Goal: Information Seeking & Learning: Learn about a topic

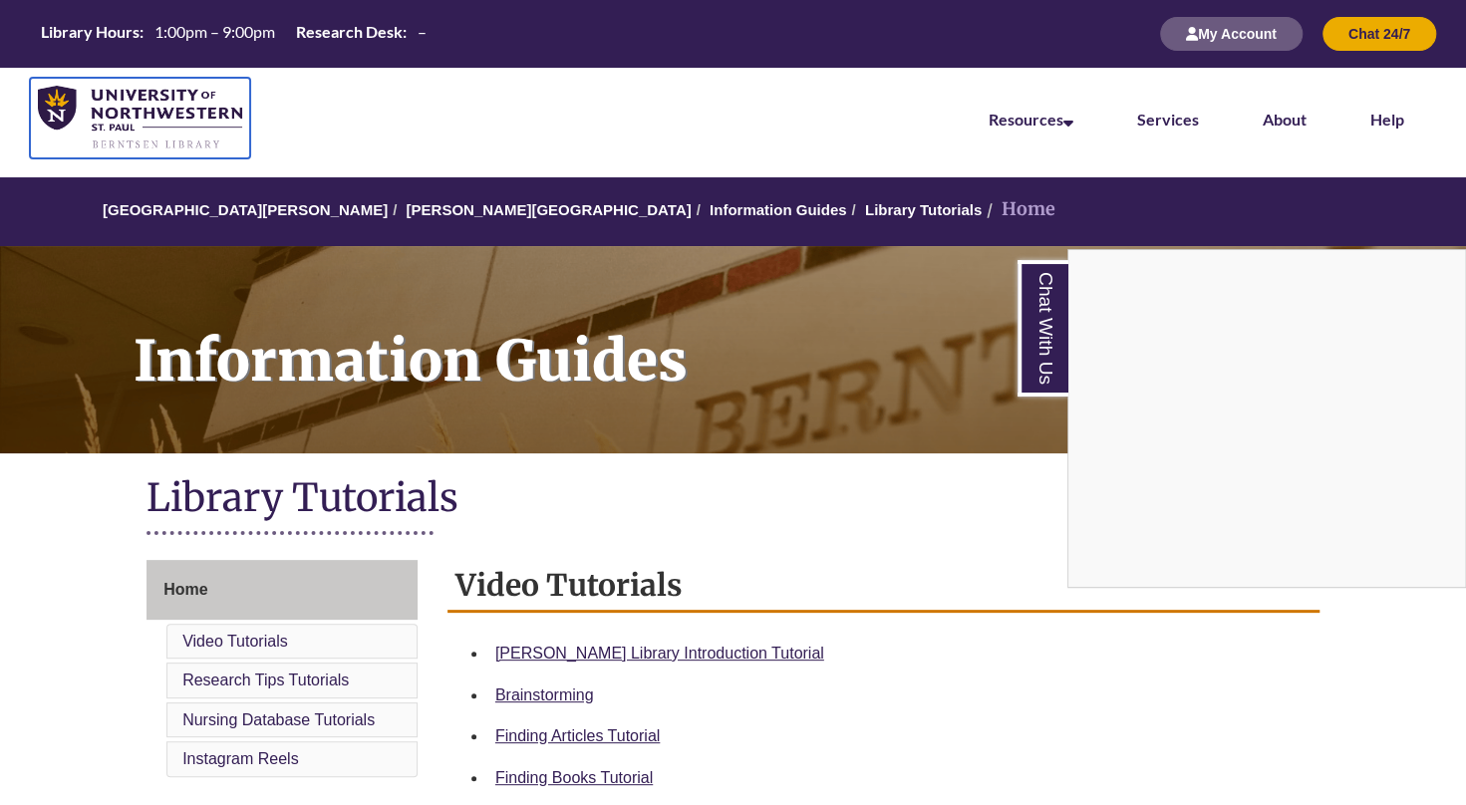
click at [52, 99] on img at bounding box center [140, 118] width 204 height 65
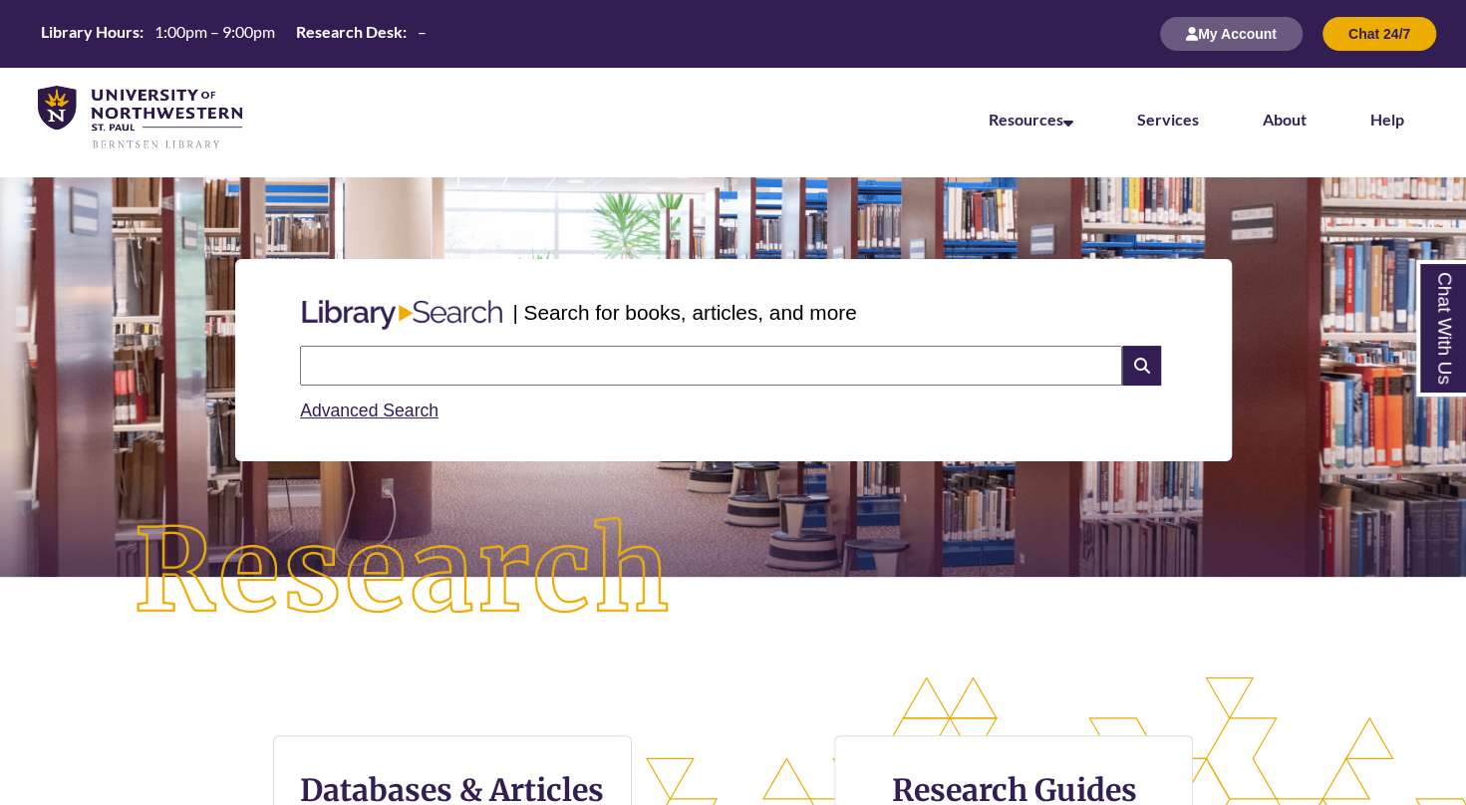
click at [464, 395] on div "Advanced Search" at bounding box center [733, 405] width 866 height 39
click at [475, 369] on input "text" at bounding box center [711, 366] width 822 height 40
type input "**********"
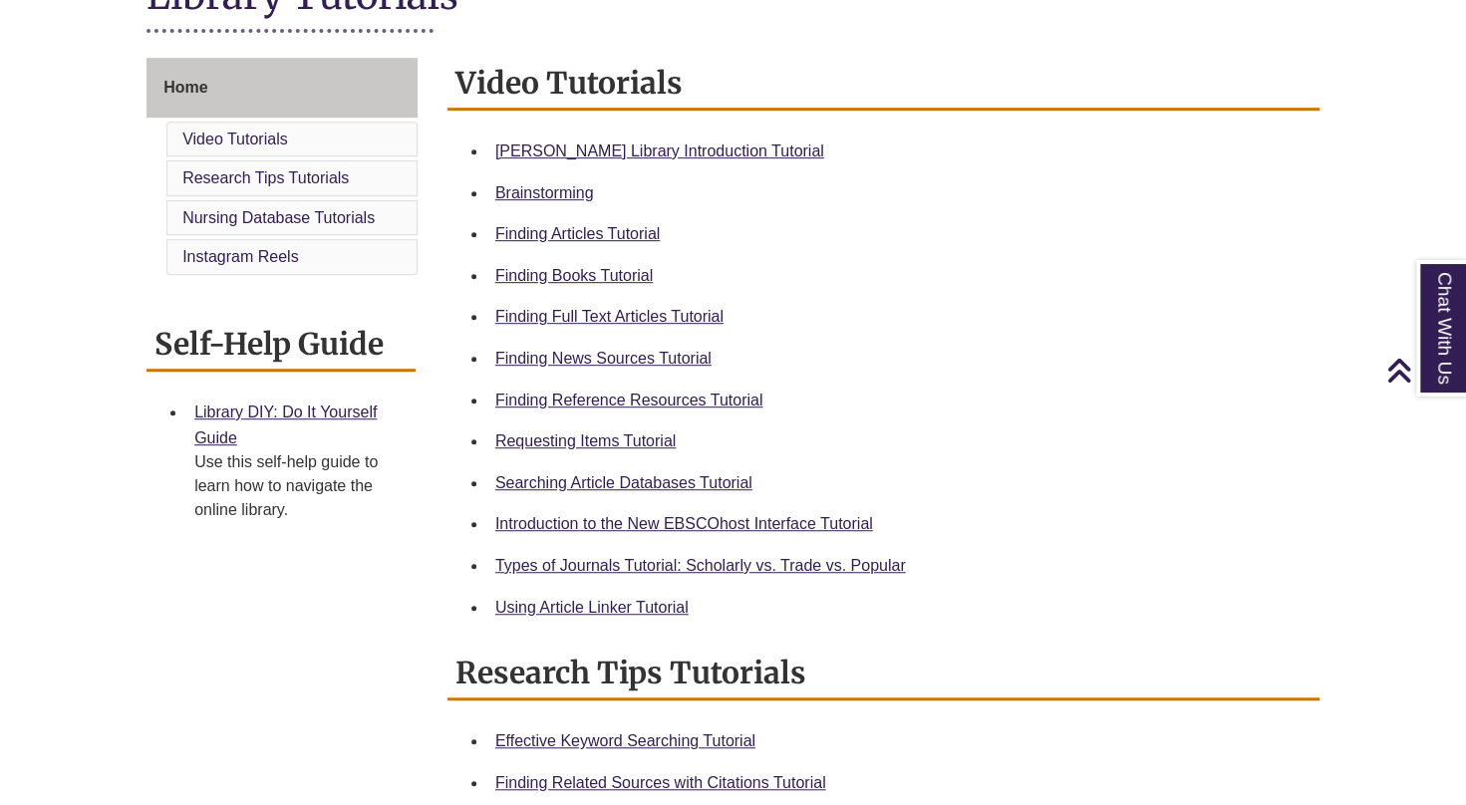
scroll to position [503, 0]
click at [614, 434] on link "Requesting Items Tutorial" at bounding box center [585, 439] width 180 height 17
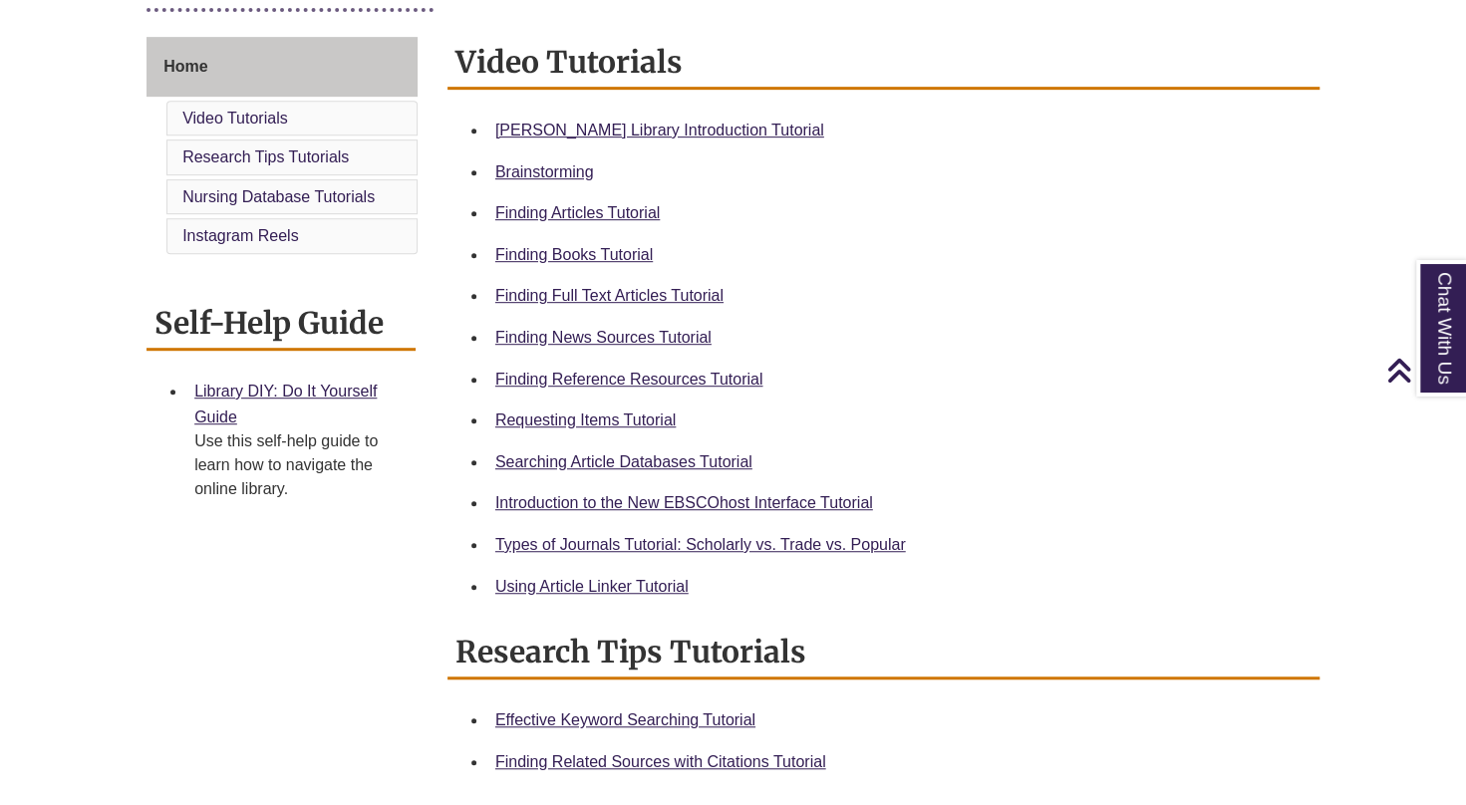
scroll to position [524, 0]
click at [687, 546] on link "Types of Journals Tutorial: Scholarly vs. Trade vs. Popular" at bounding box center [700, 543] width 410 height 17
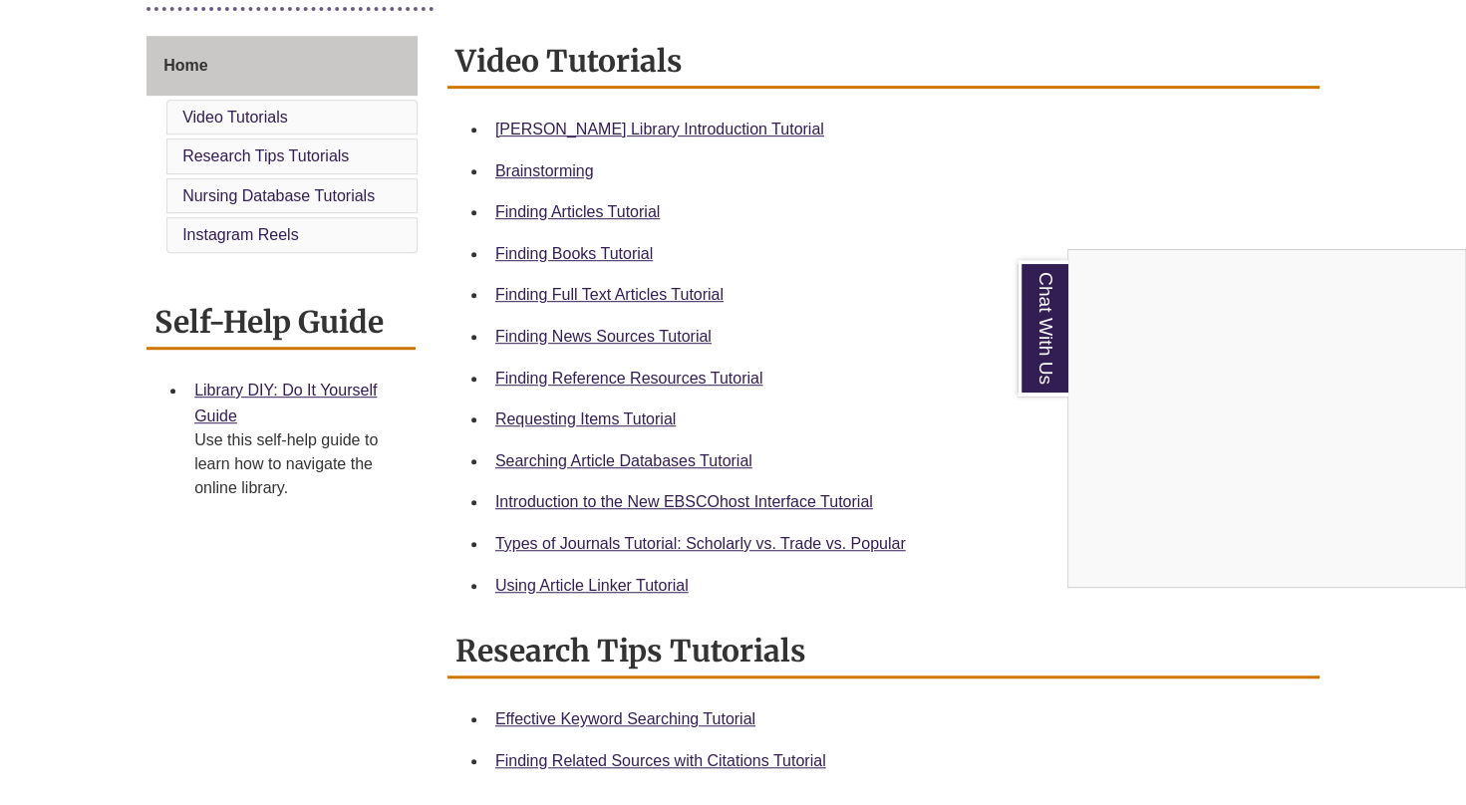
click at [631, 214] on div "Chat With Us" at bounding box center [733, 402] width 1466 height 805
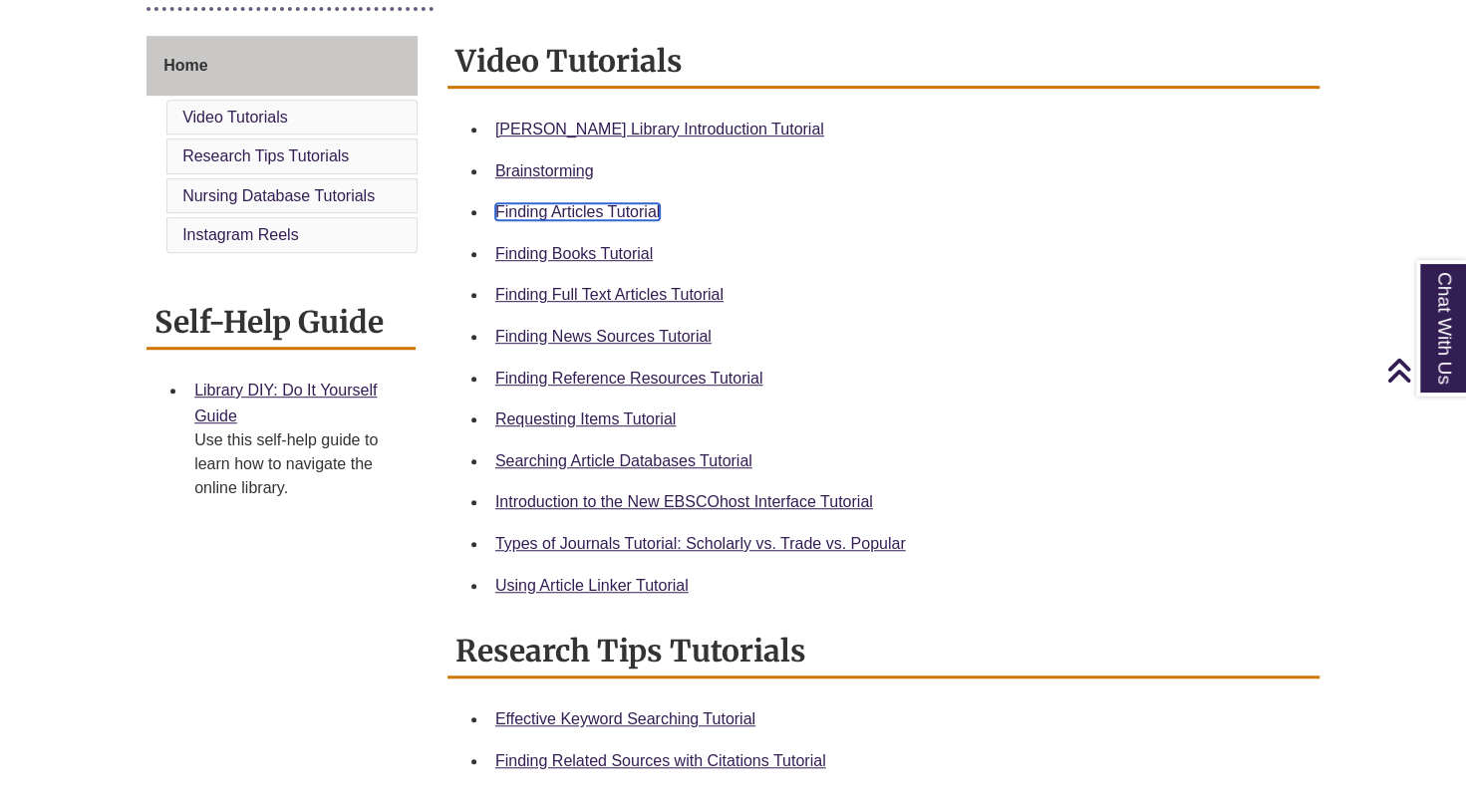
click at [619, 211] on link "Finding Articles Tutorial" at bounding box center [577, 211] width 164 height 17
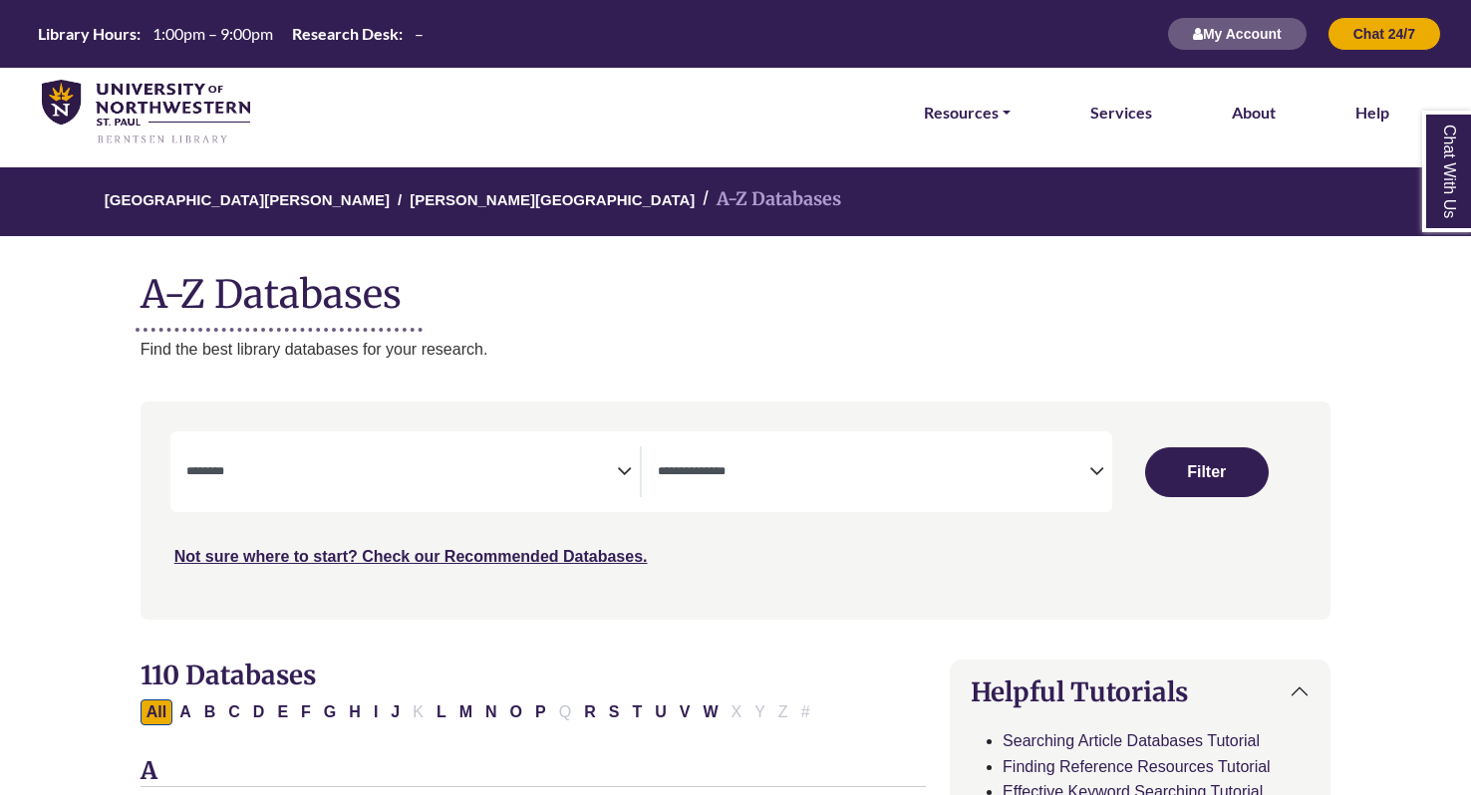
select select "Database Subject Filter"
select select "Database Types Filter"
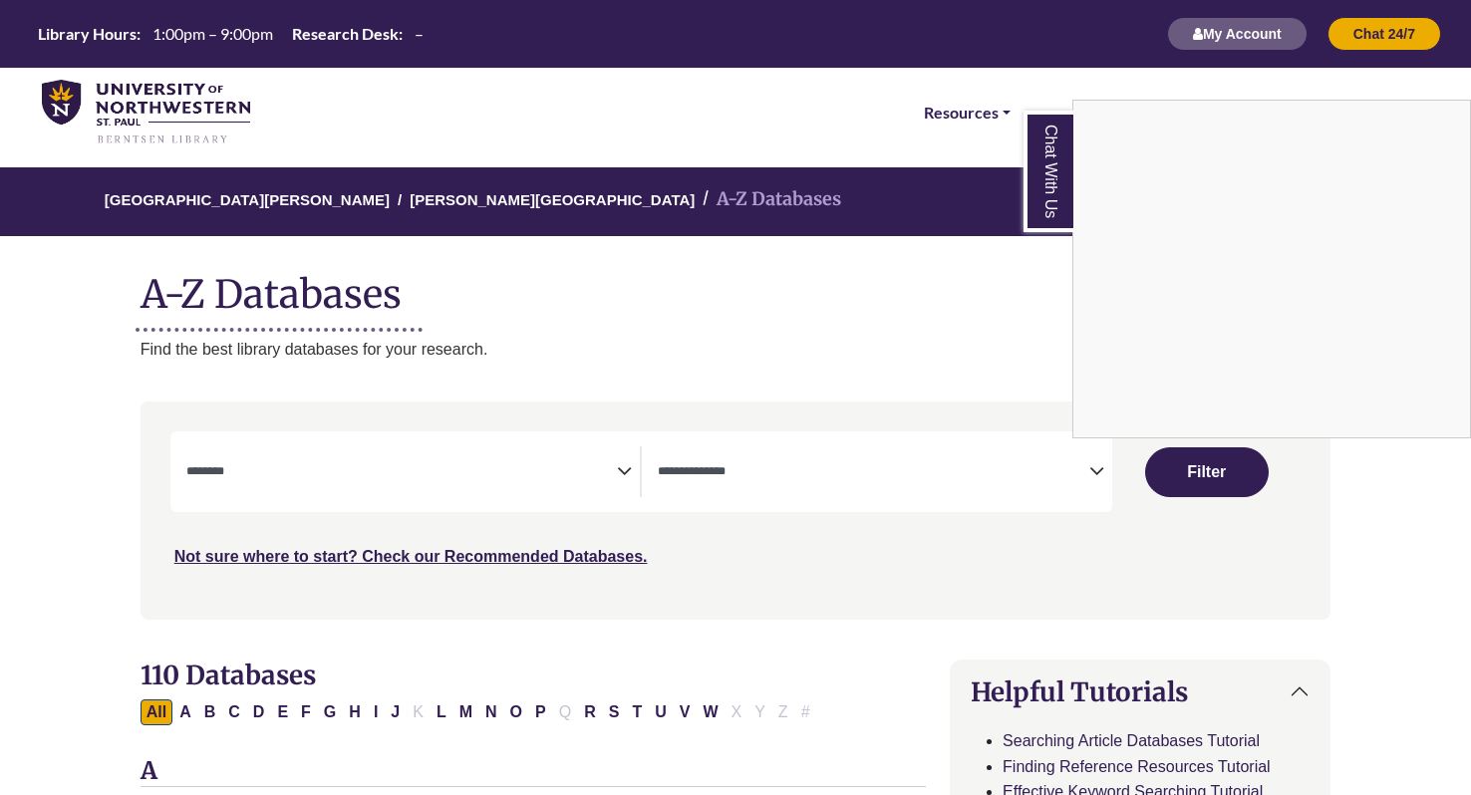
click at [444, 473] on div "Chat With Us" at bounding box center [735, 397] width 1471 height 795
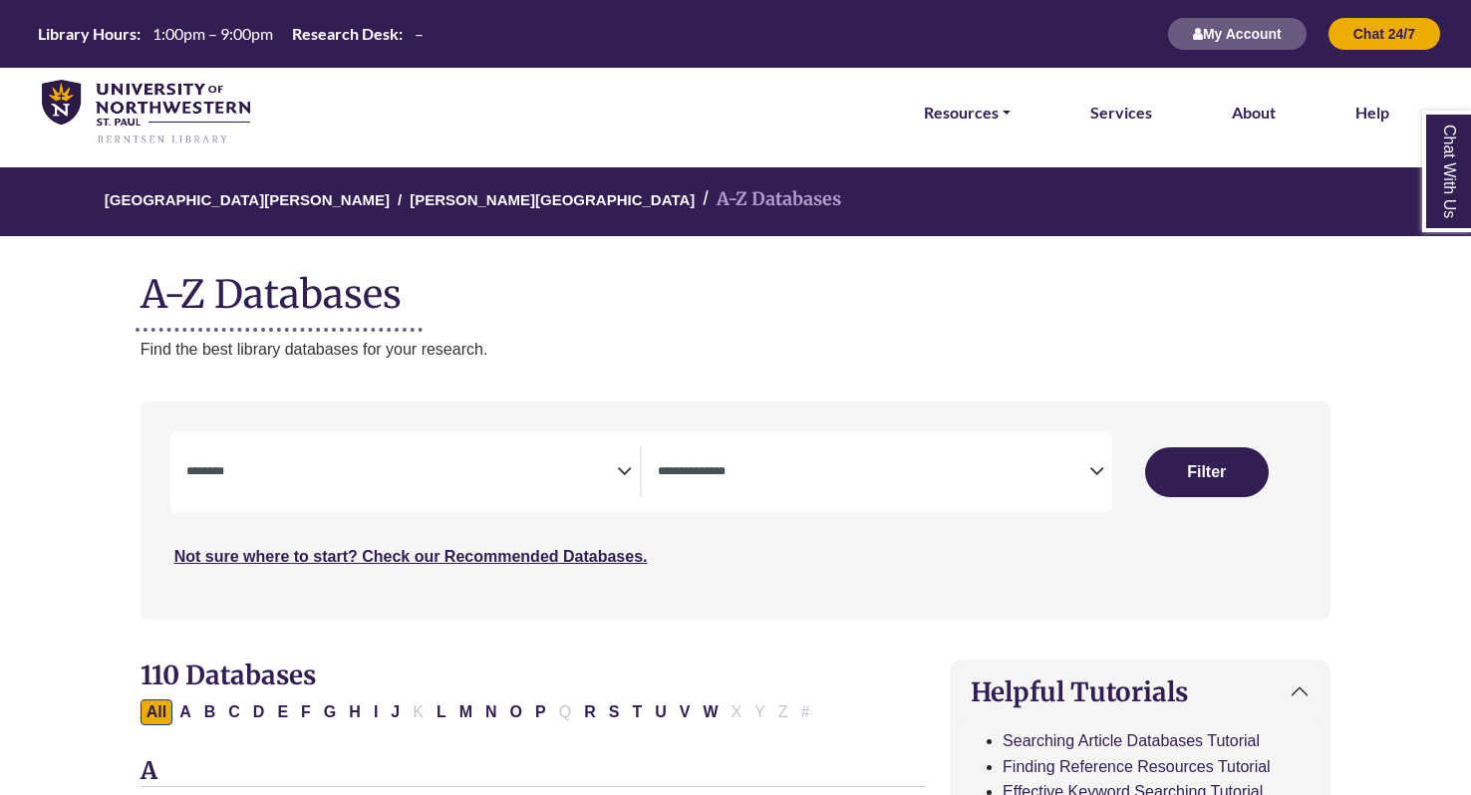
click at [613, 467] on textarea "Search" at bounding box center [401, 473] width 431 height 16
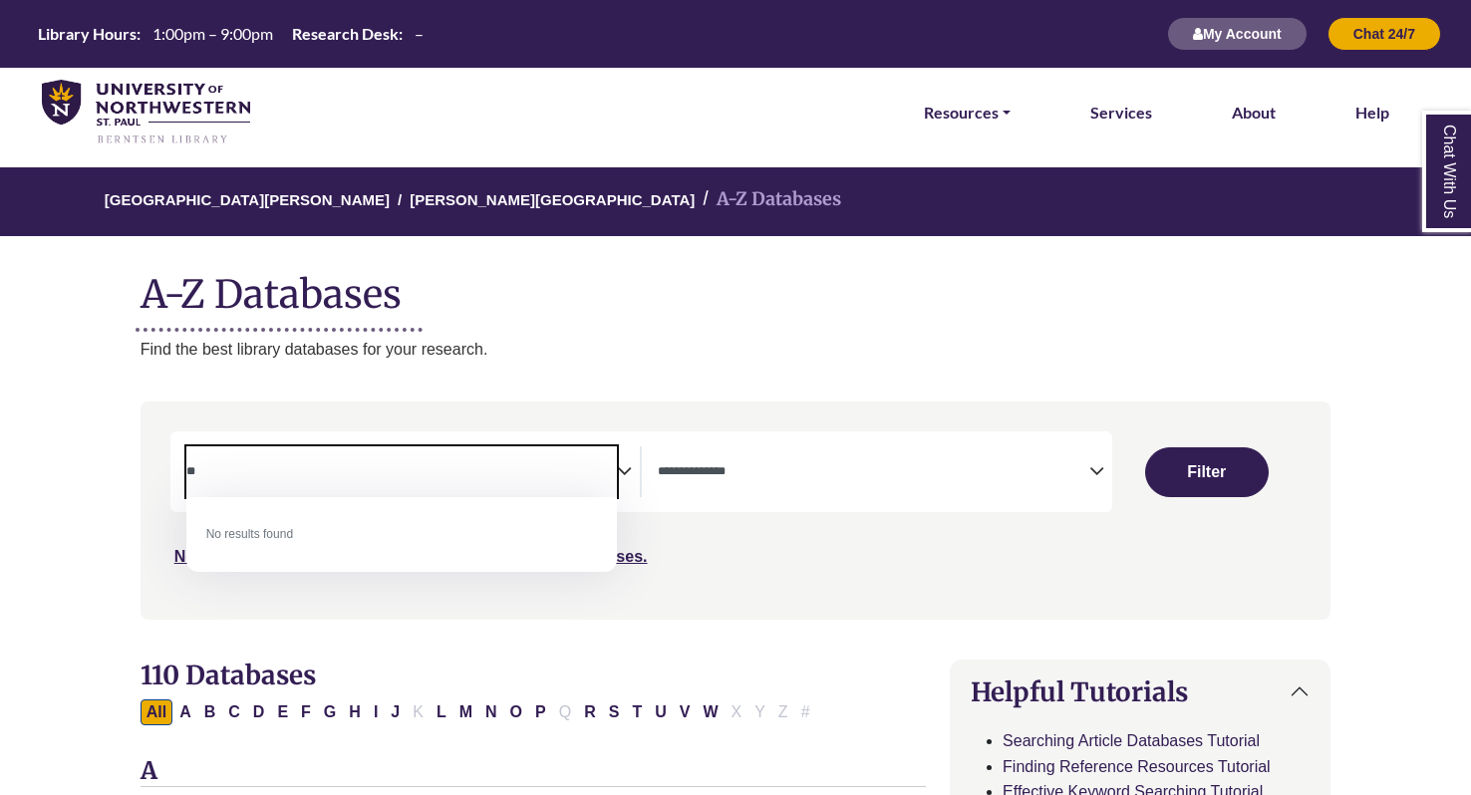
type textarea "*"
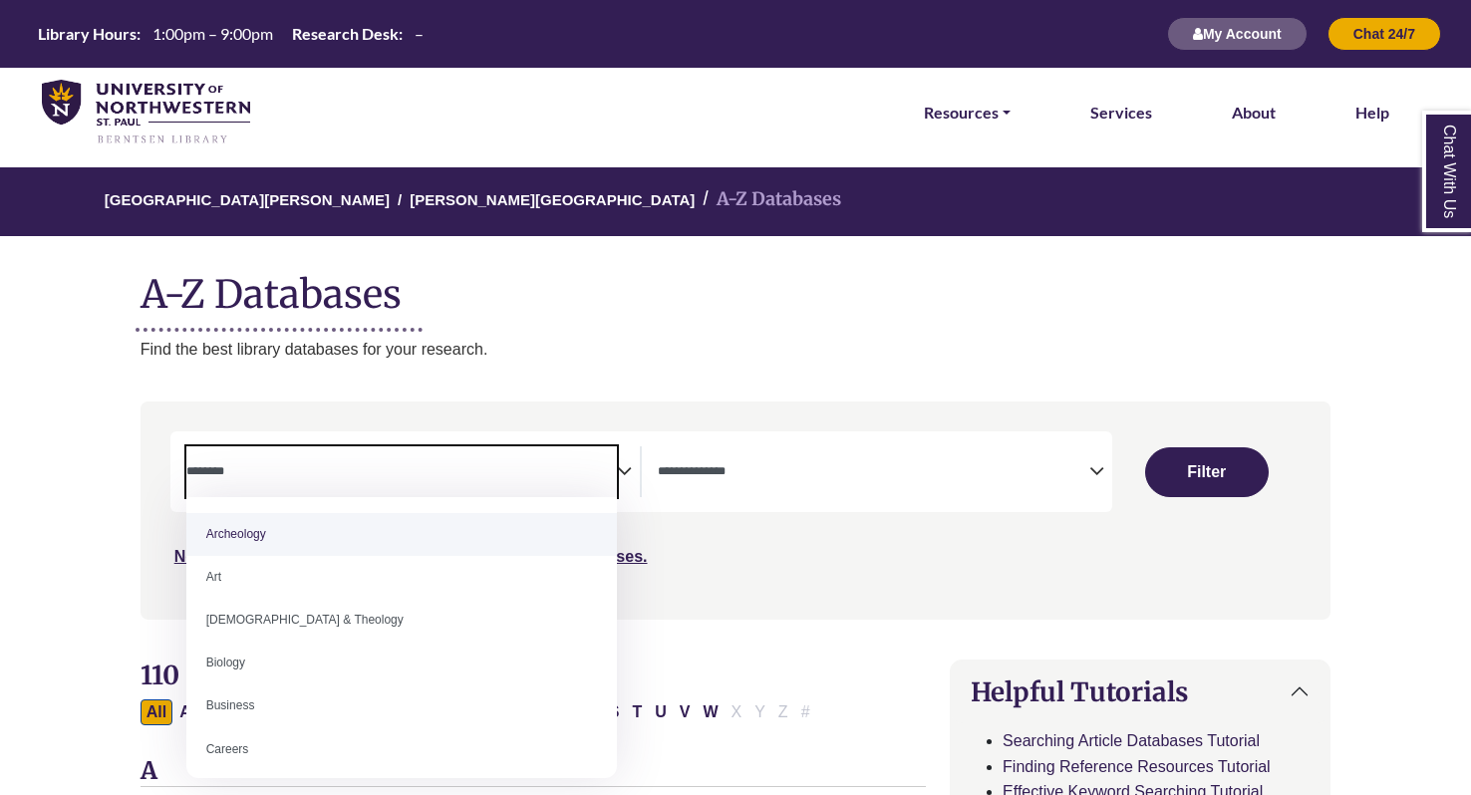
type textarea "*"
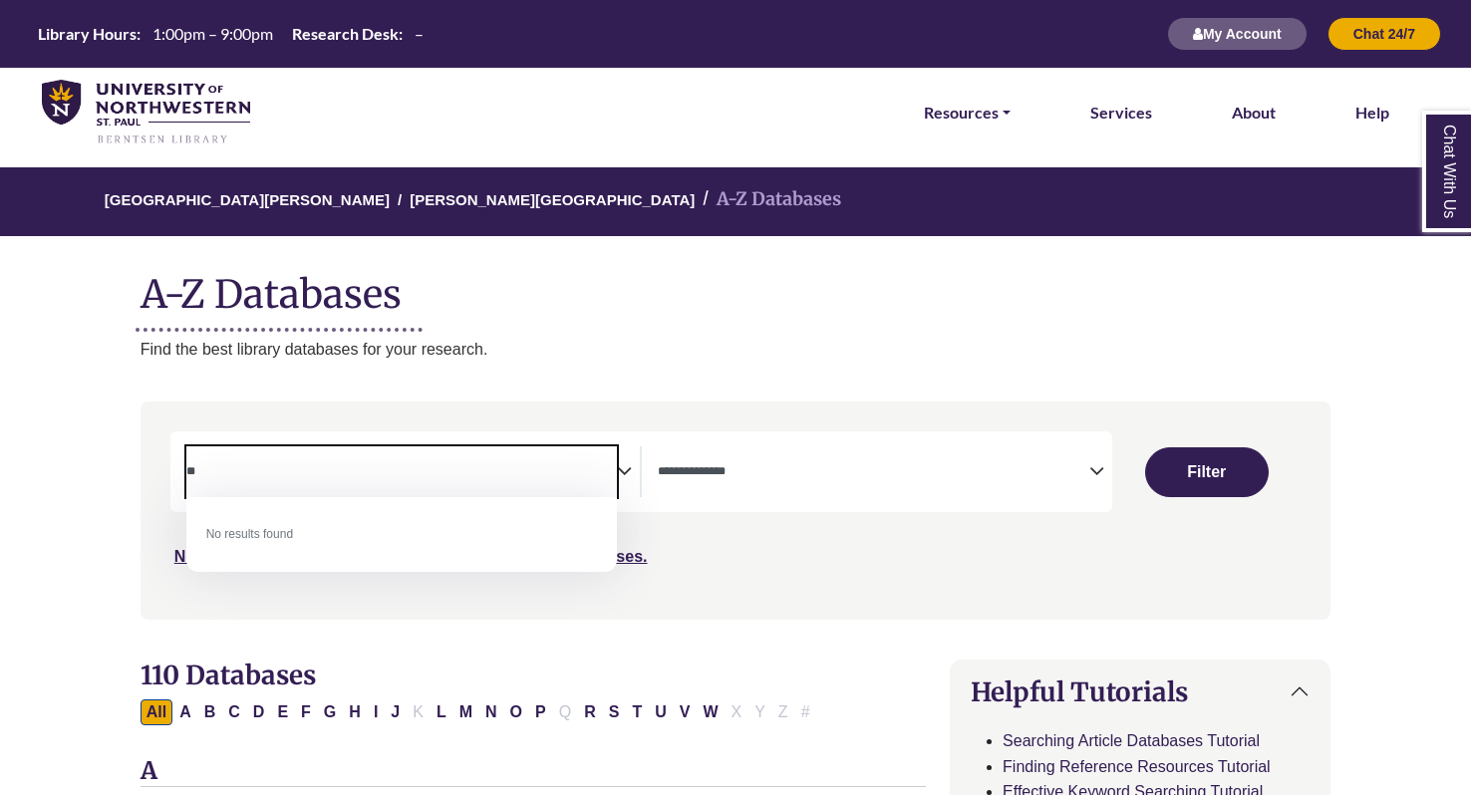
type textarea "*"
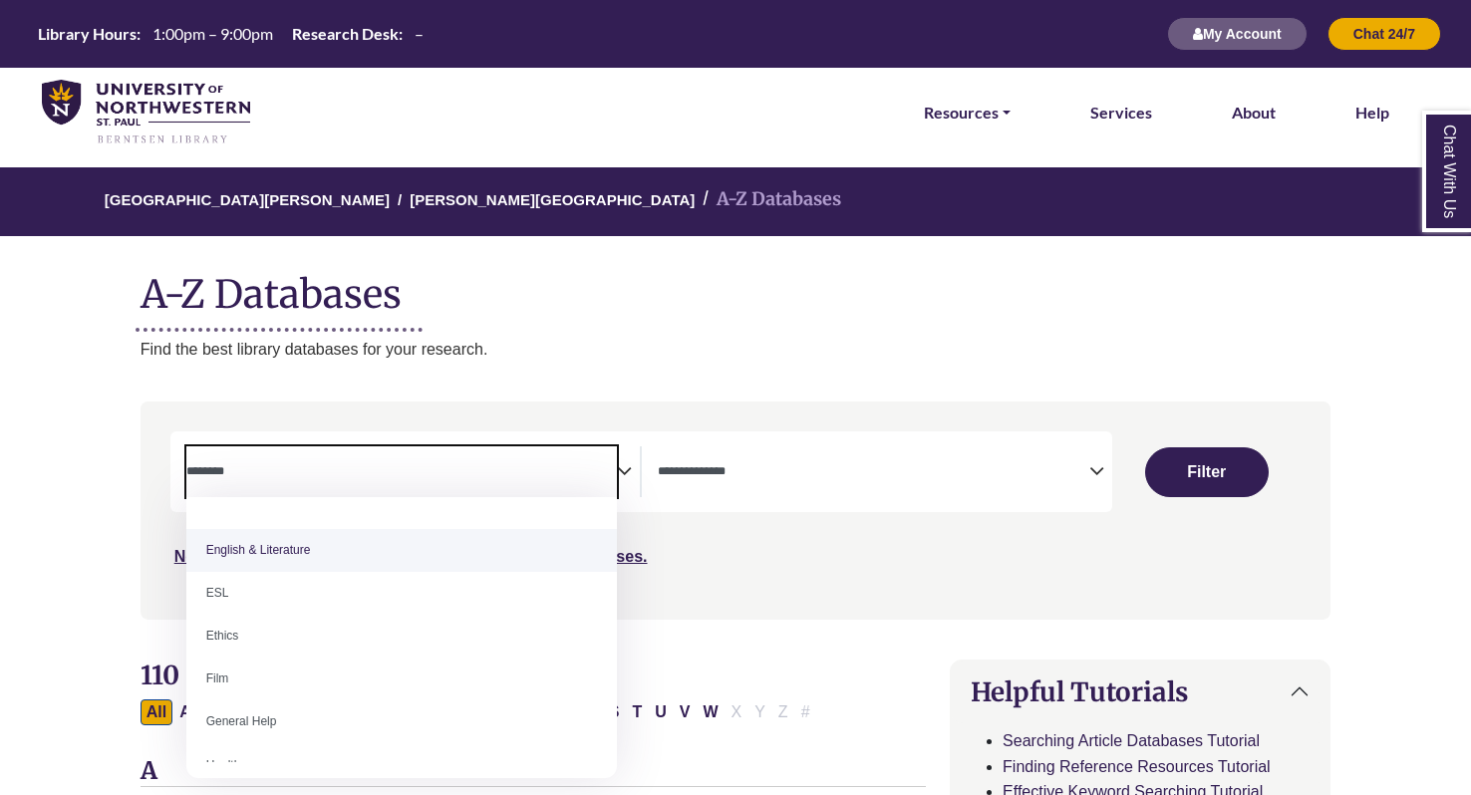
scroll to position [703, 0]
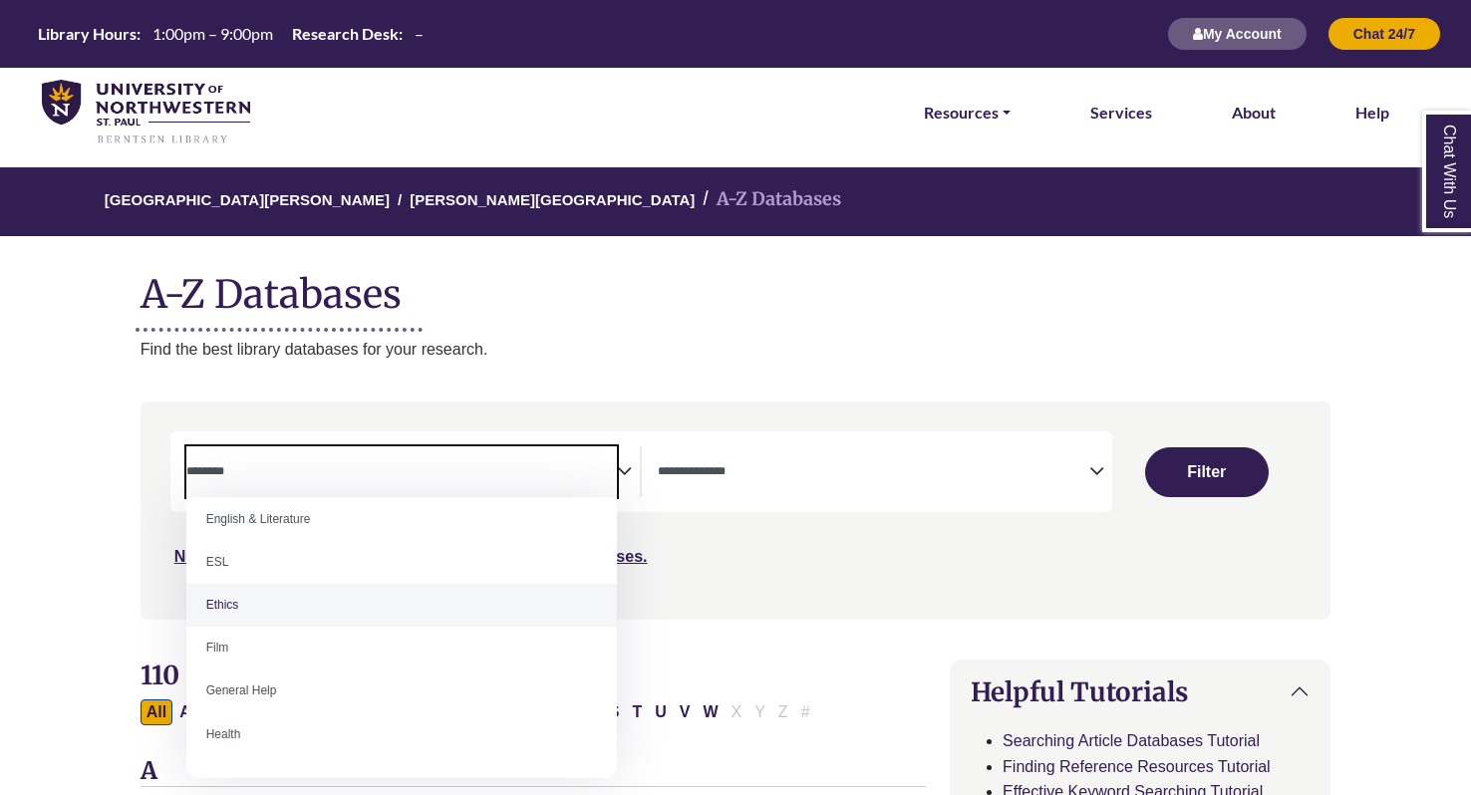
select select "******"
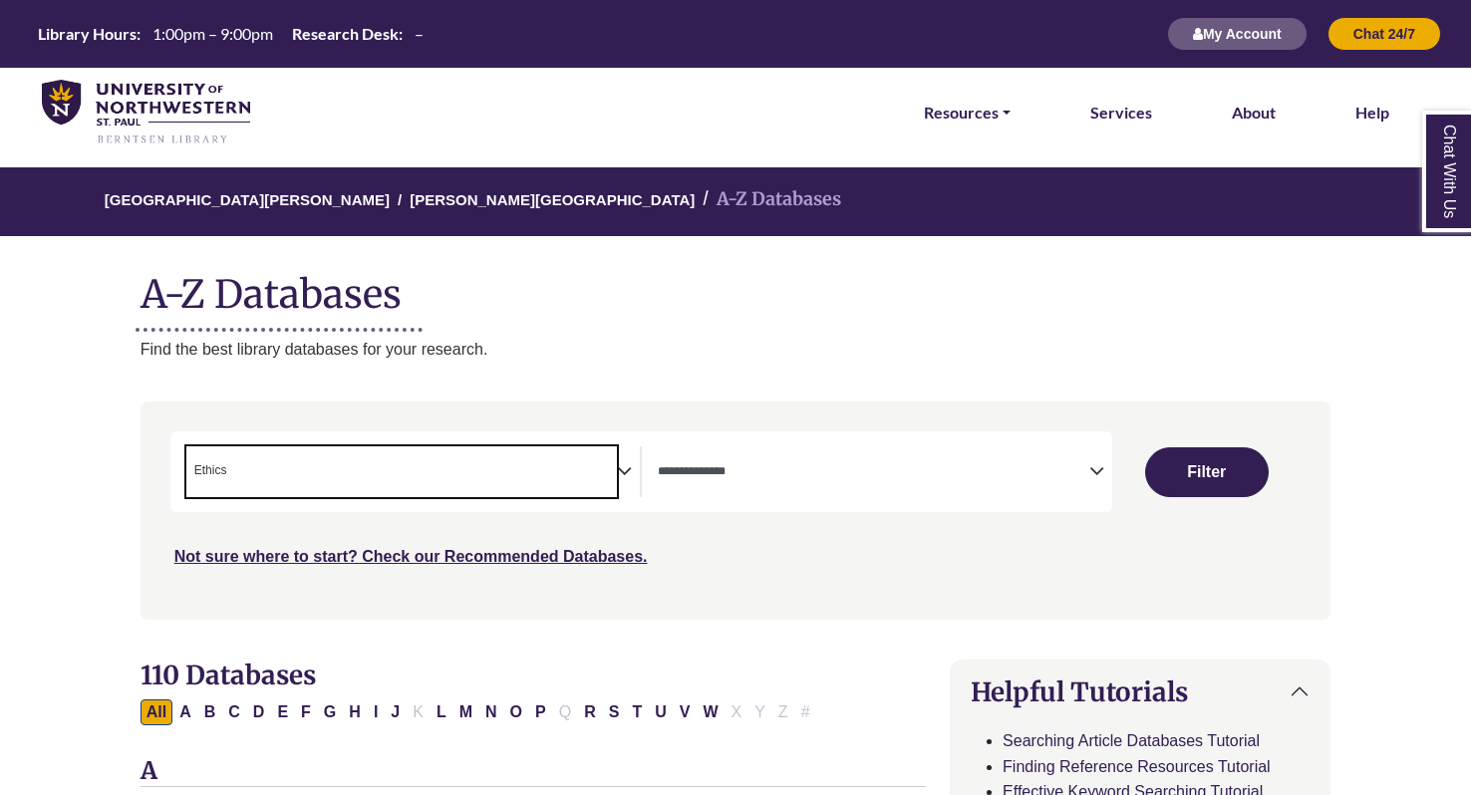
scroll to position [353, 0]
click at [778, 468] on textarea "Search" at bounding box center [873, 473] width 431 height 16
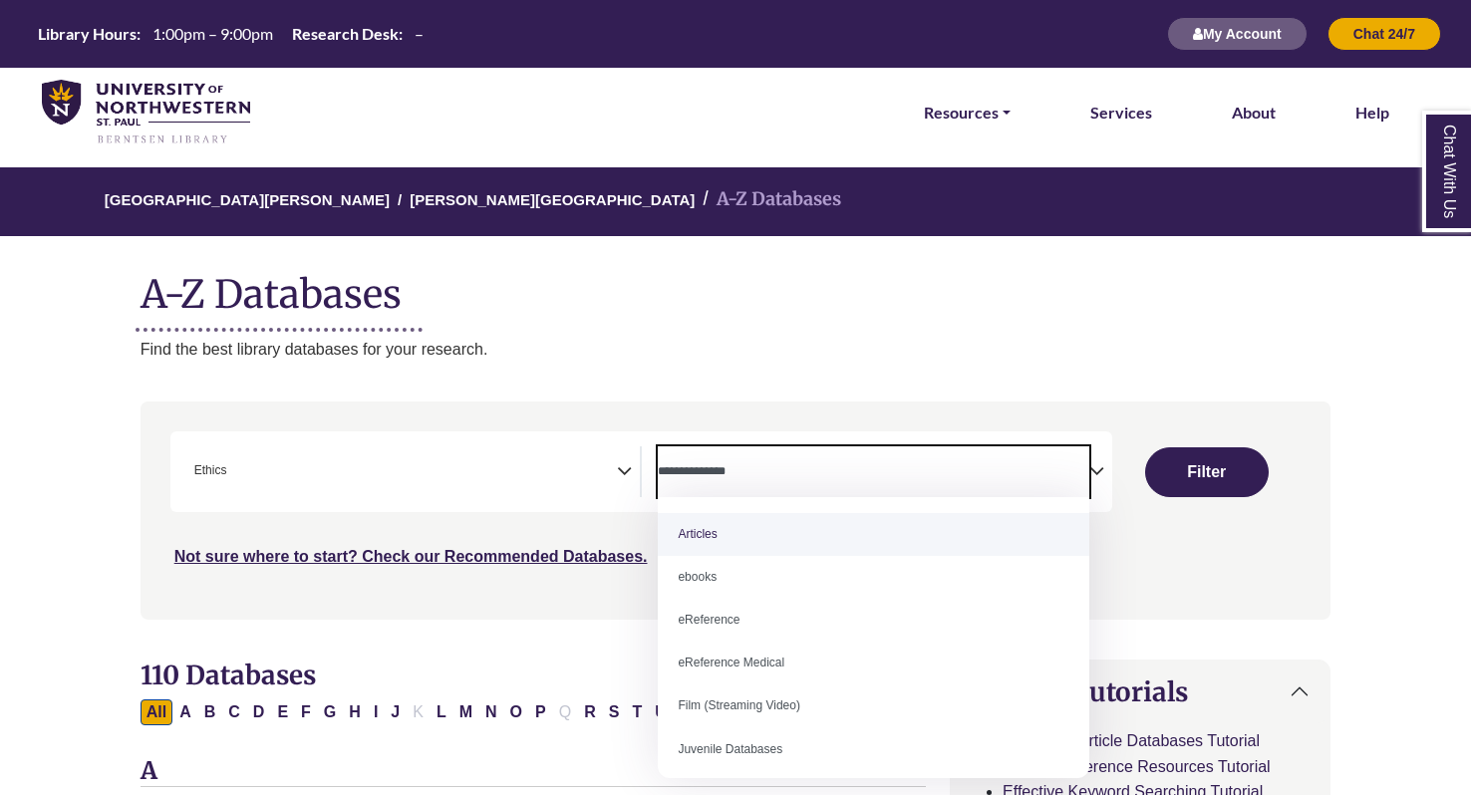
select select "*****"
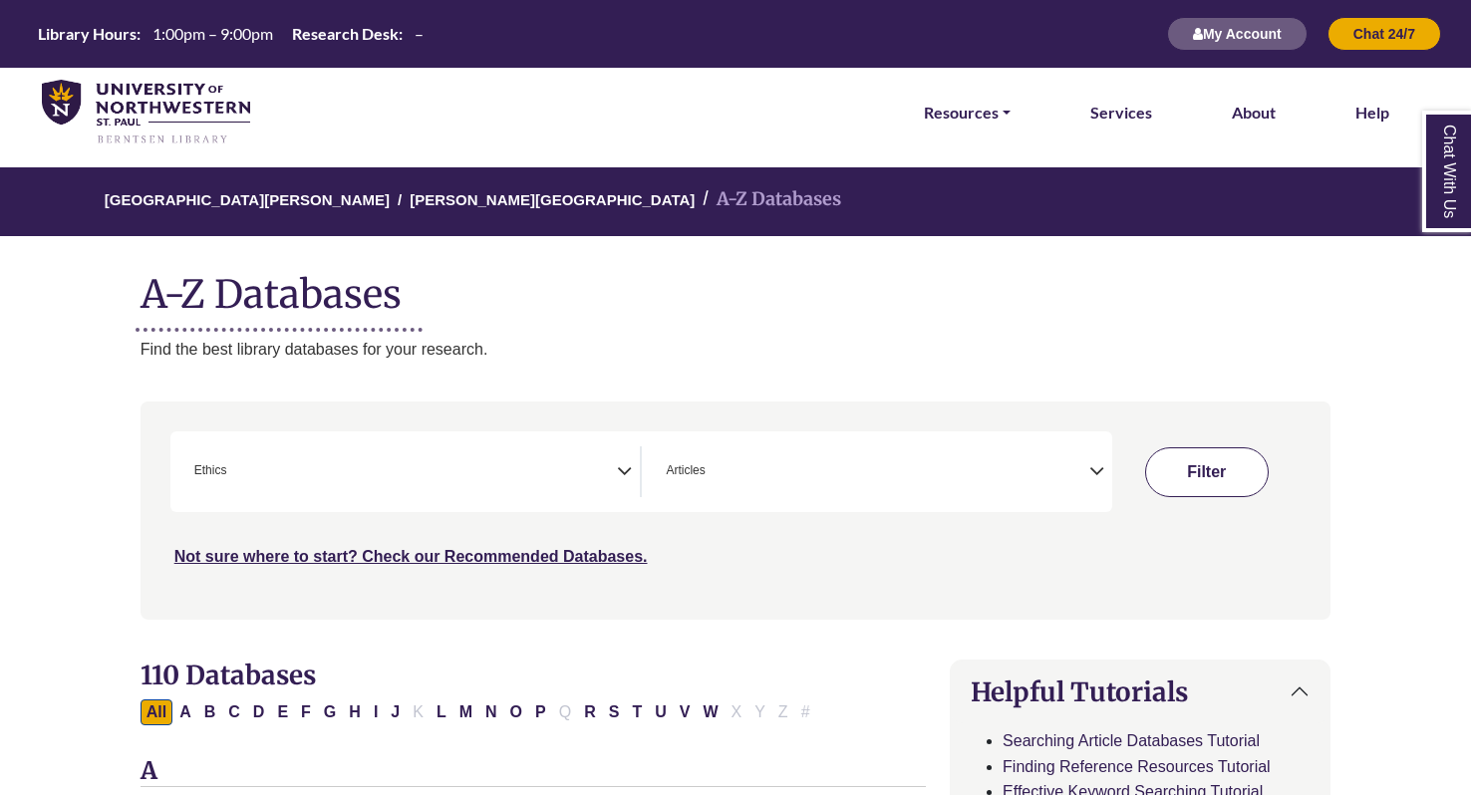
click at [1177, 450] on button "Filter" at bounding box center [1207, 472] width 124 height 50
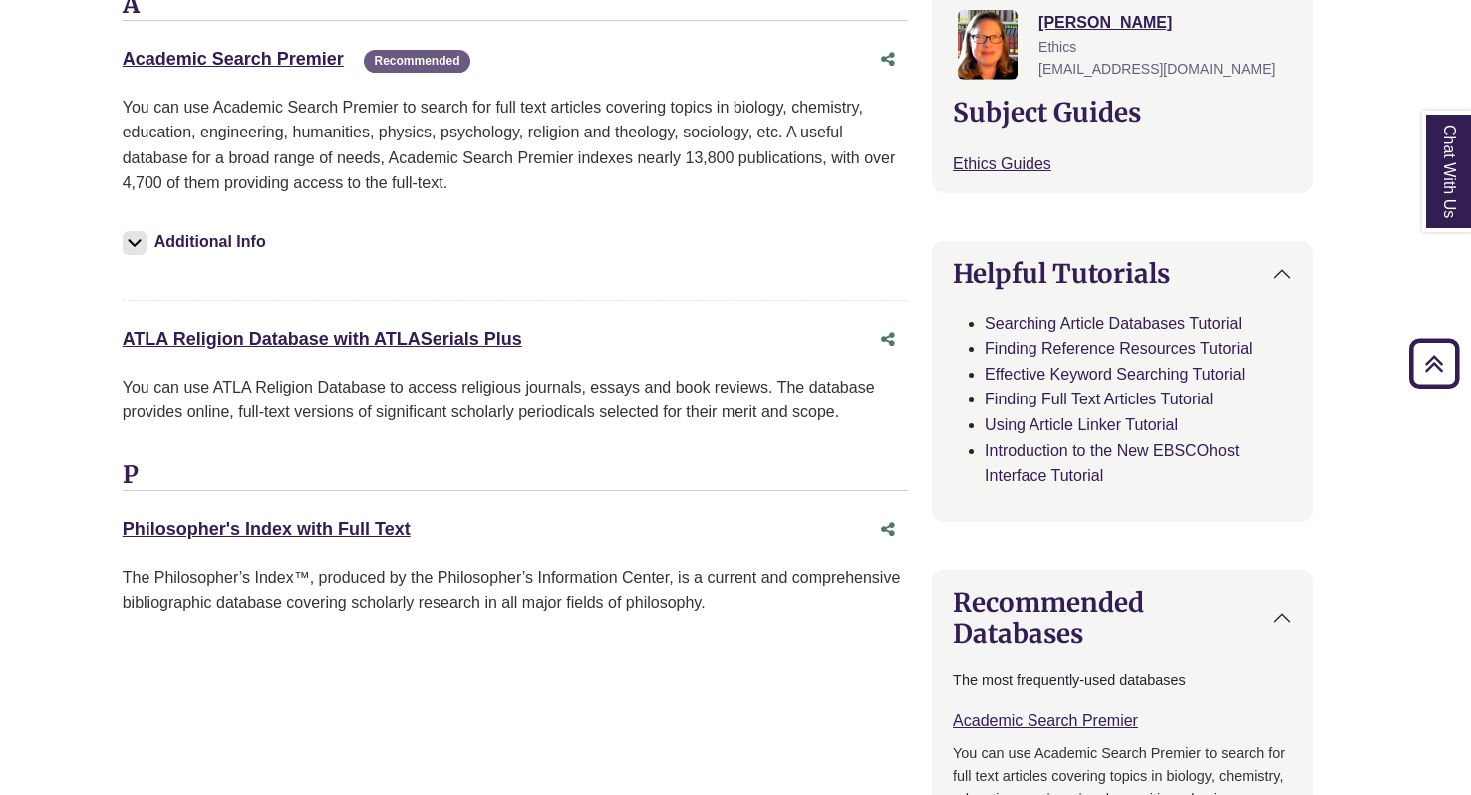
scroll to position [780, 18]
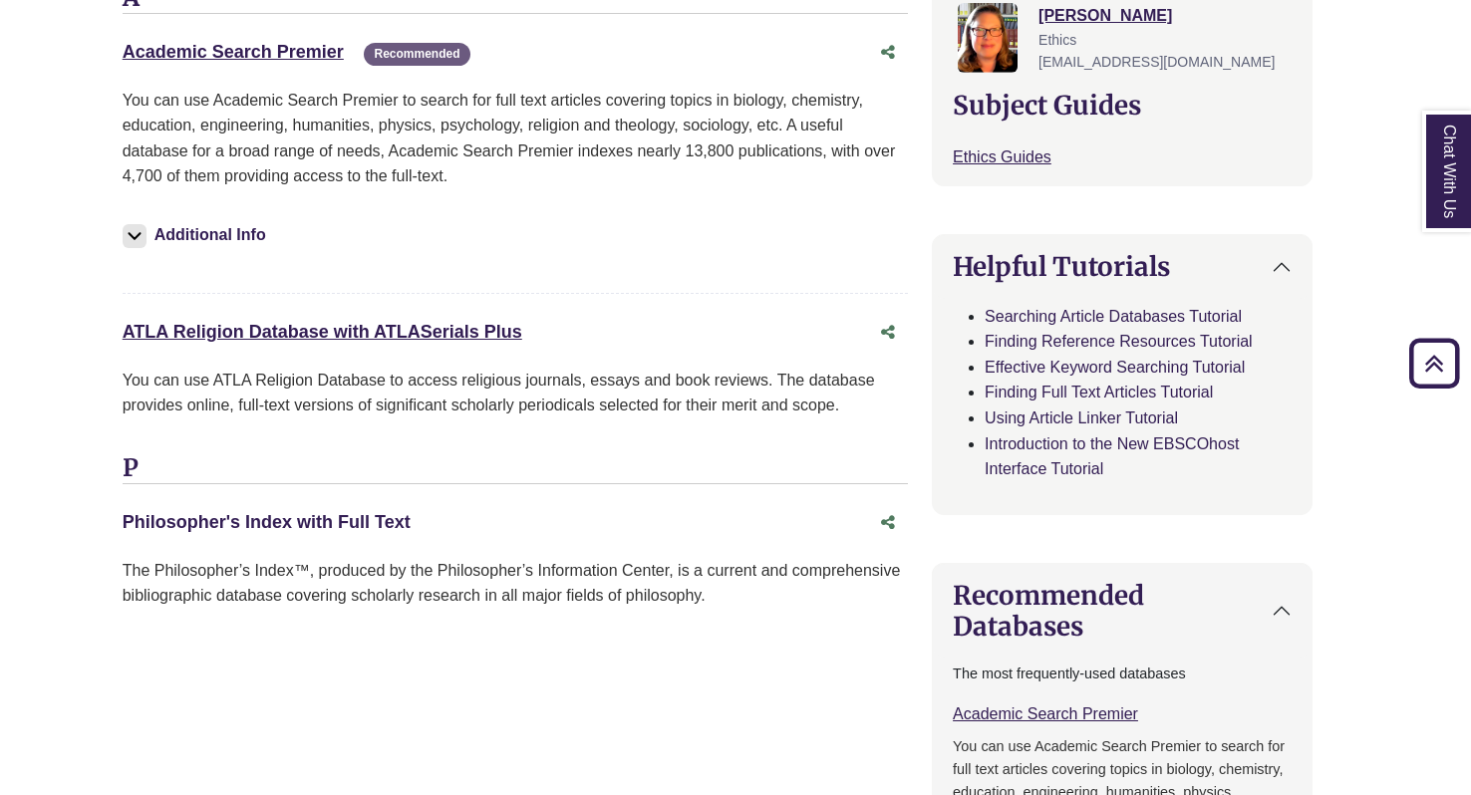
click at [368, 513] on link "Philosopher's Index with Full Text This link opens in a new window" at bounding box center [267, 522] width 288 height 20
drag, startPoint x: 35, startPoint y: 473, endPoint x: 416, endPoint y: 518, distance: 384.2
copy div "P Philosopher's Index with Full Text"
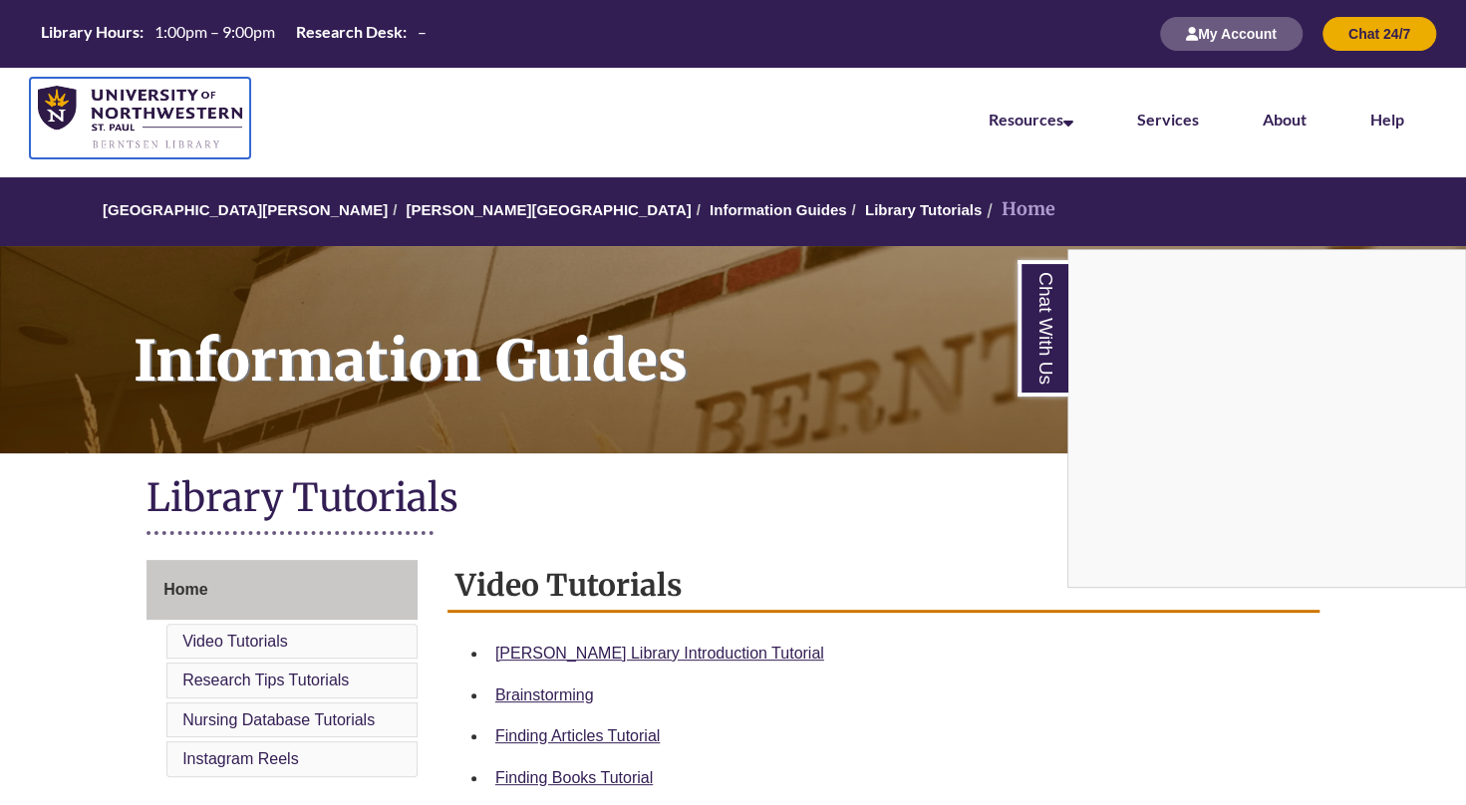
click at [50, 125] on img at bounding box center [140, 118] width 204 height 65
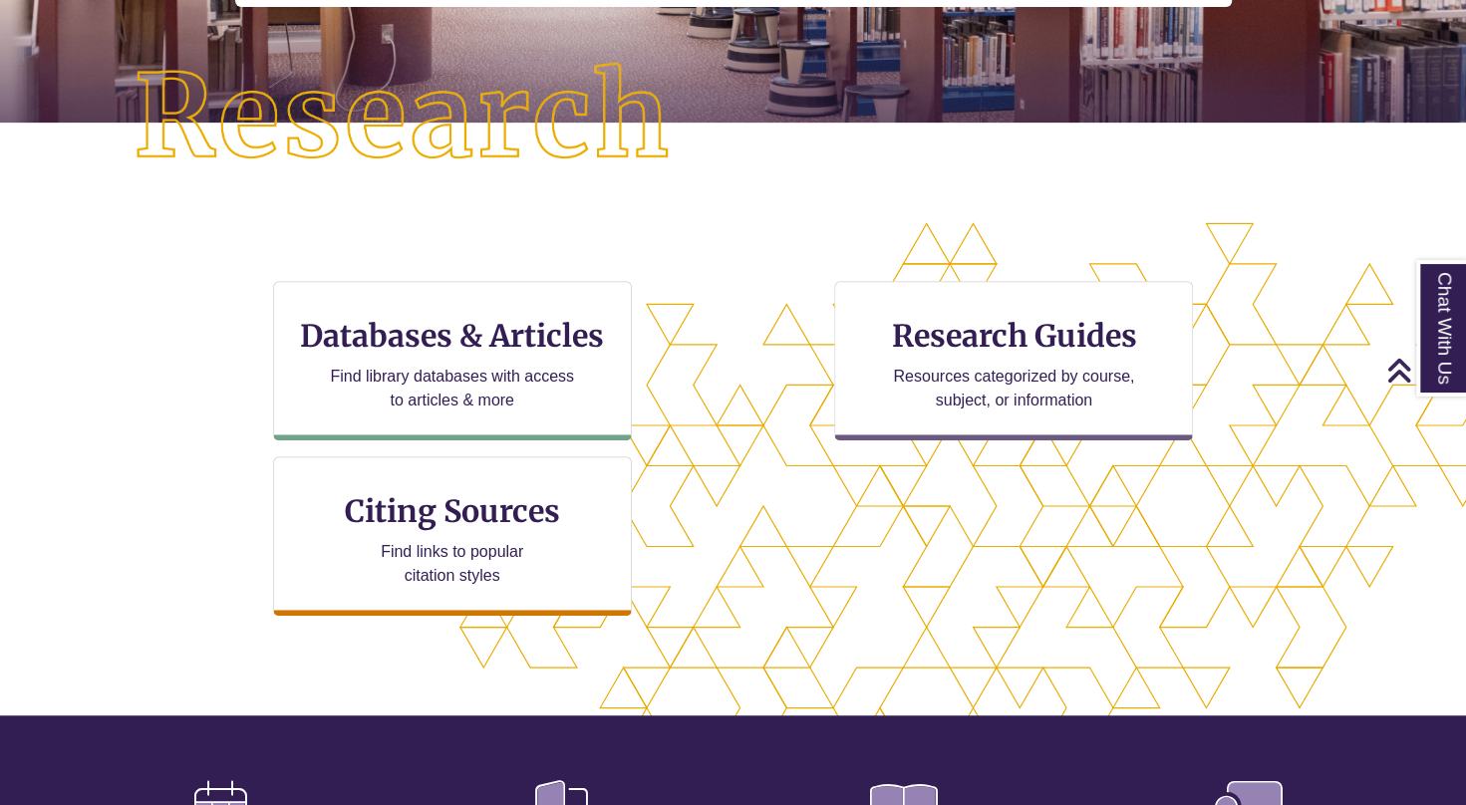
scroll to position [458, 0]
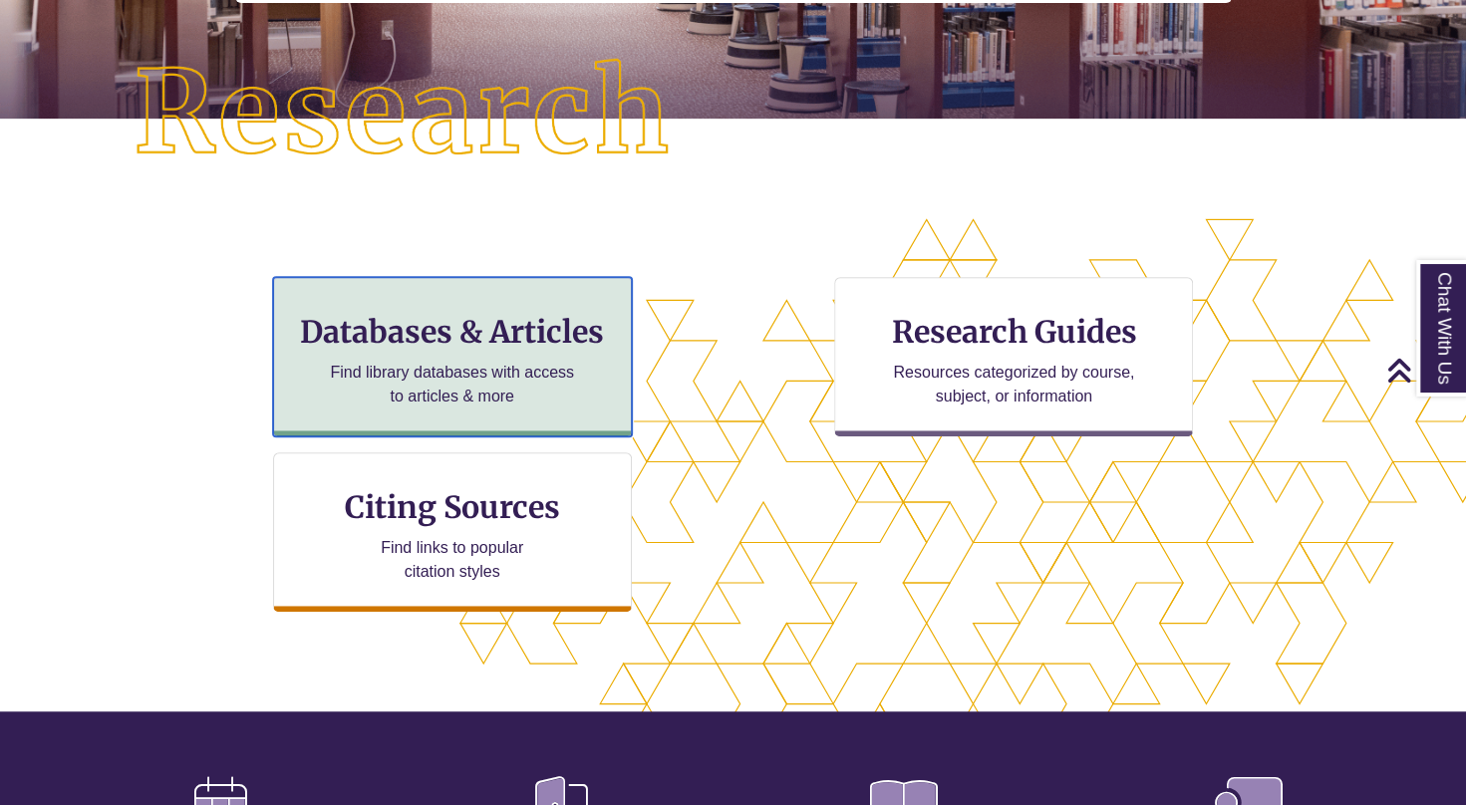
click at [506, 321] on h3 "Databases & Articles" at bounding box center [452, 332] width 325 height 38
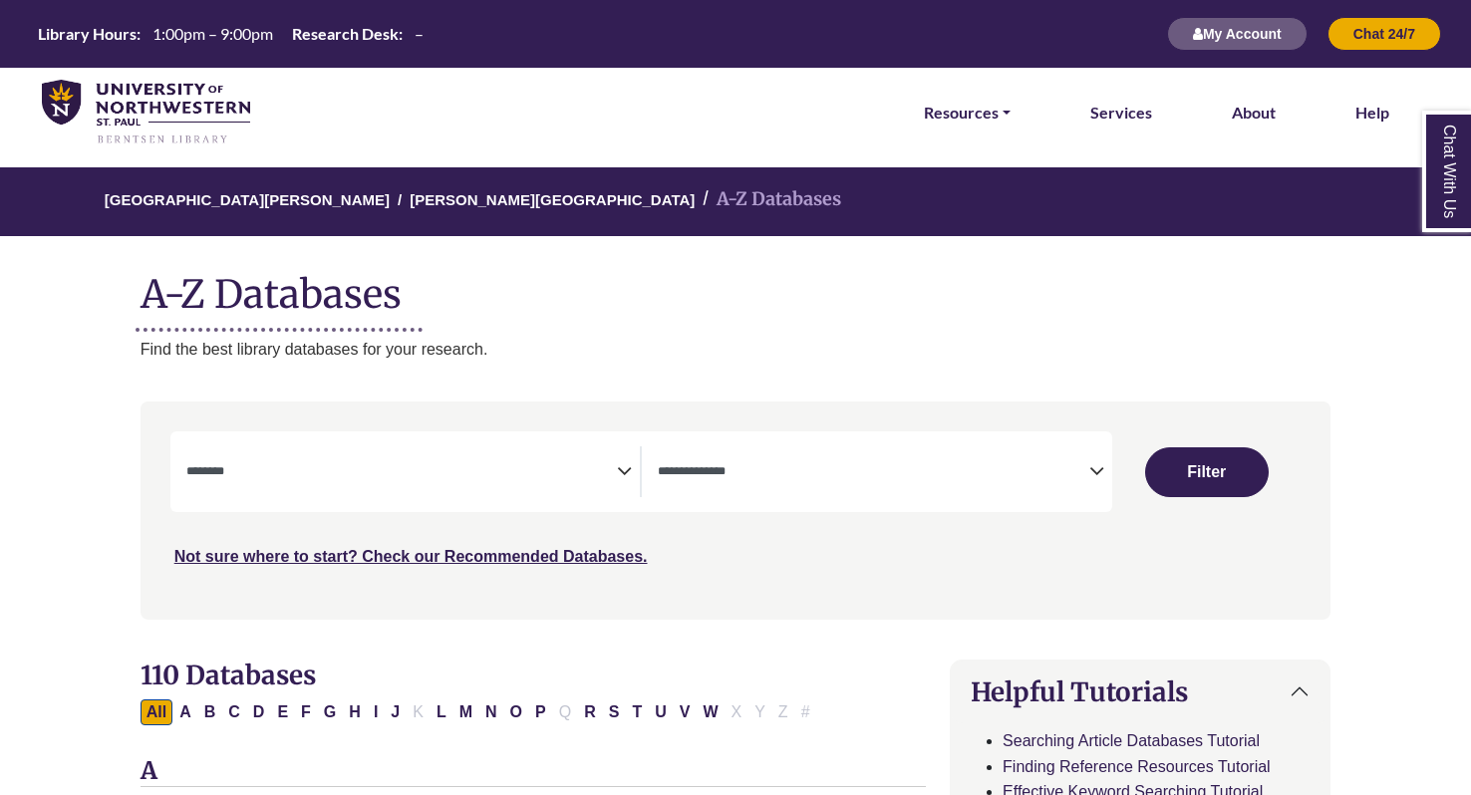
select select "Database Subject Filter"
select select "Database Types Filter"
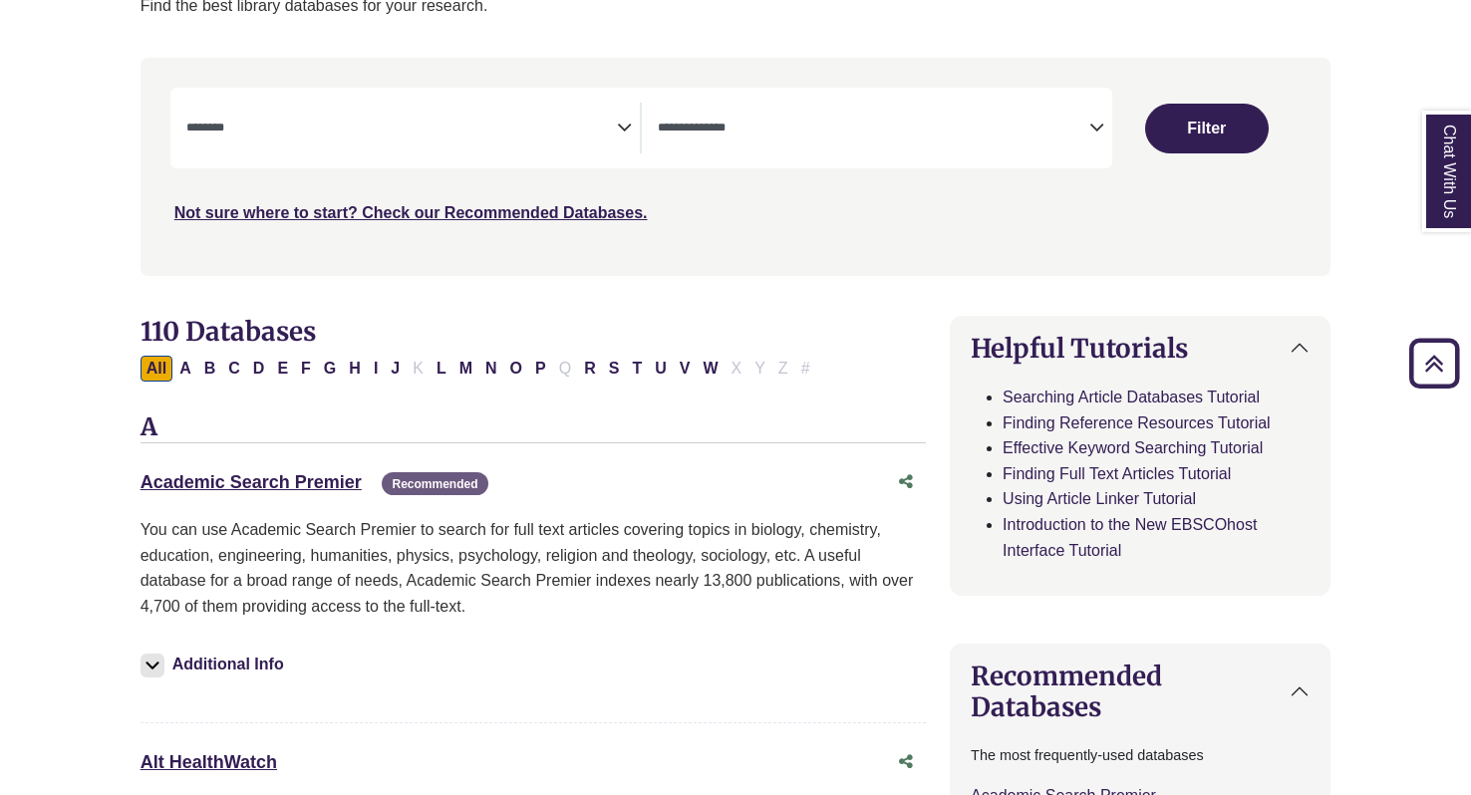
scroll to position [365, 0]
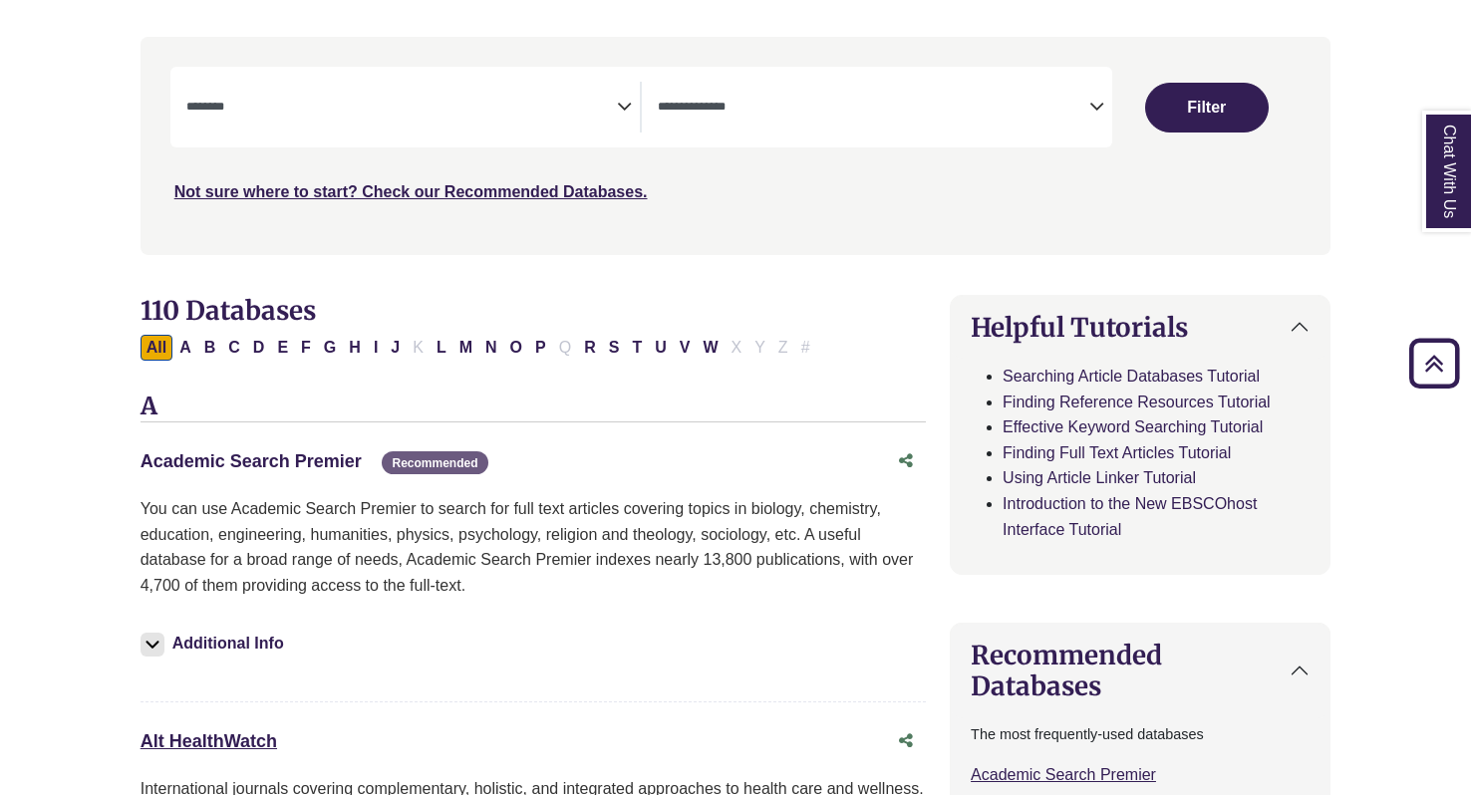
click at [275, 455] on link "Academic Search Premier This link opens in a new window" at bounding box center [250, 461] width 221 height 20
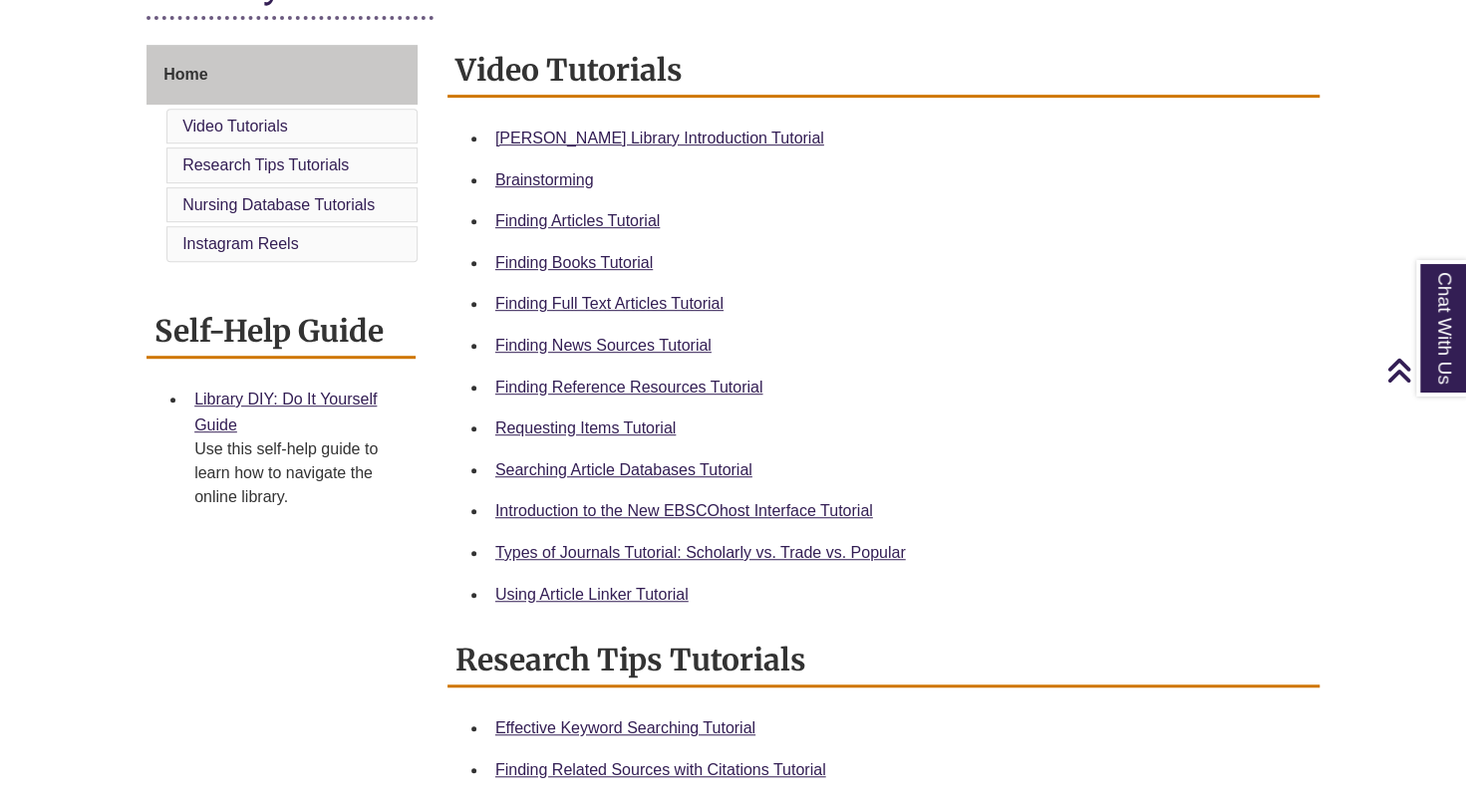
scroll to position [520, 0]
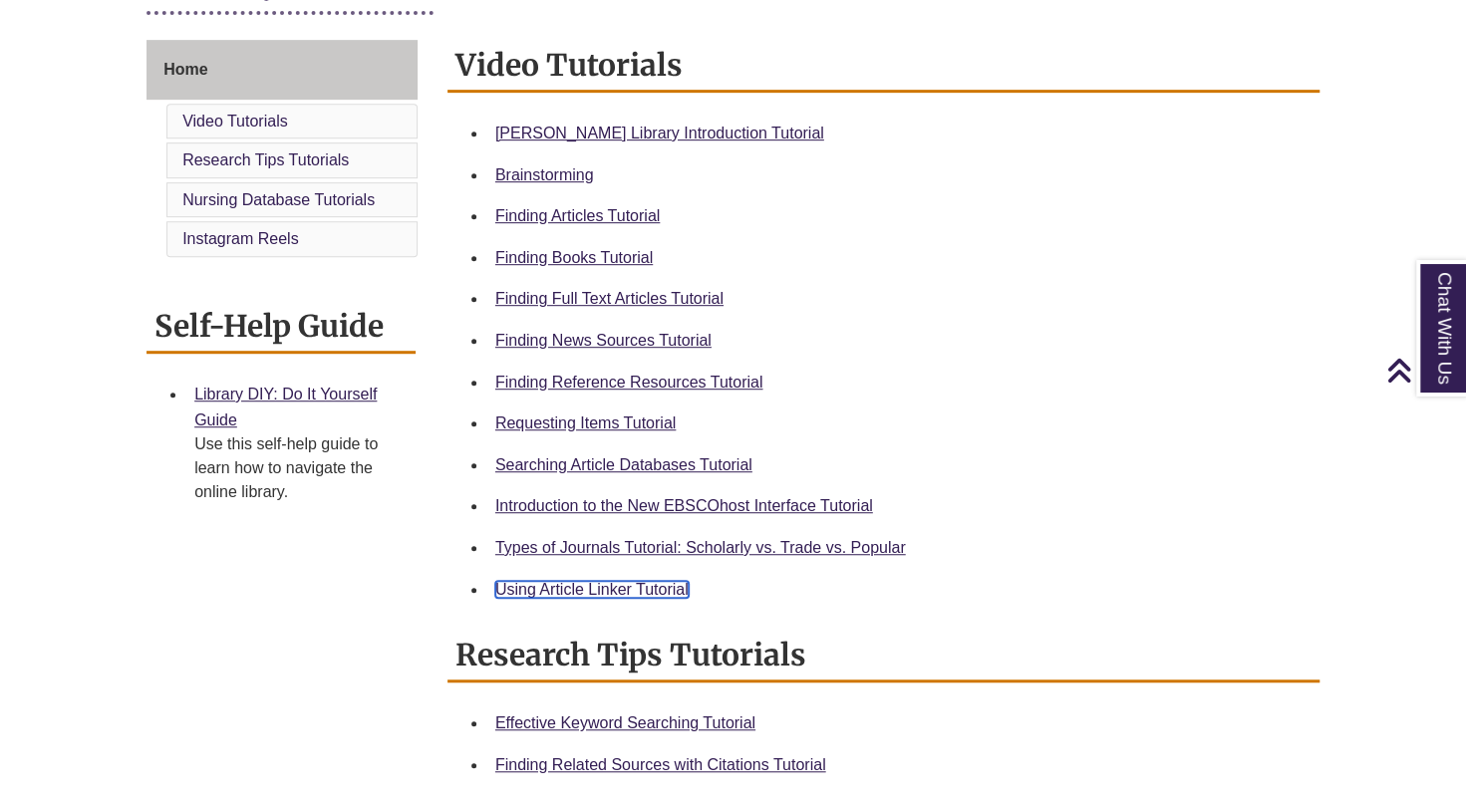
click at [650, 584] on link "Using Article Linker Tutorial" at bounding box center [591, 589] width 193 height 17
